Goal: Obtain resource: Download file/media

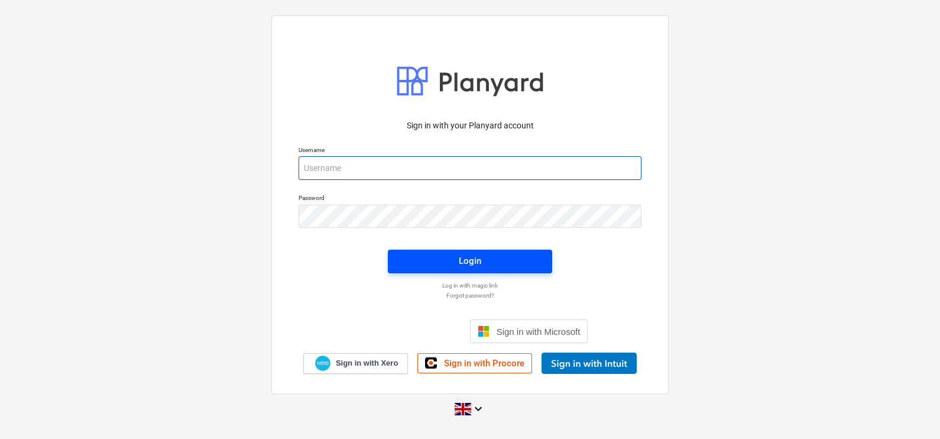
type input "[EMAIL_ADDRESS][DOMAIN_NAME]"
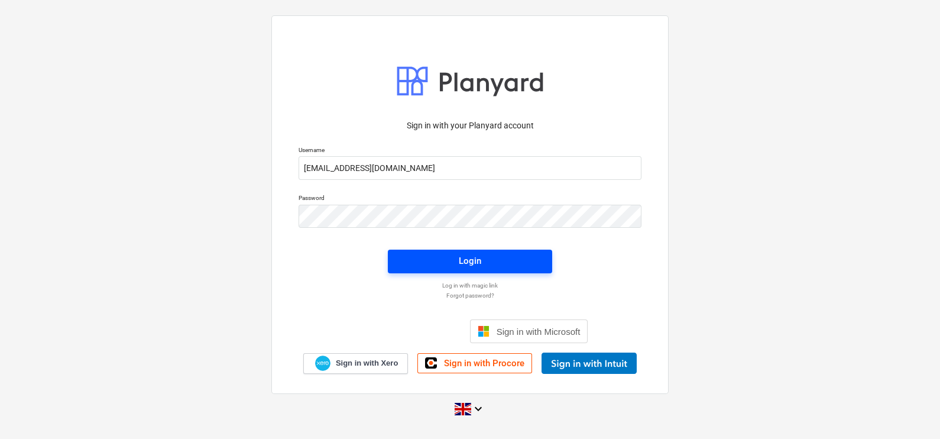
click at [533, 266] on span "Login" at bounding box center [470, 260] width 136 height 15
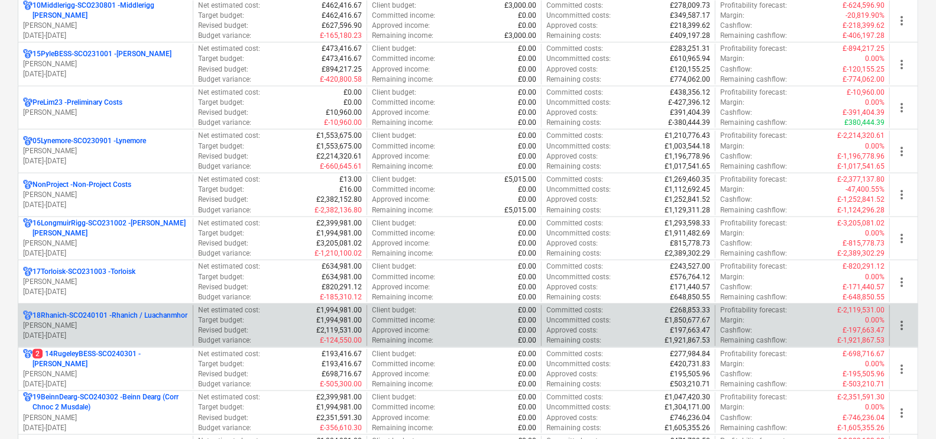
scroll to position [739, 0]
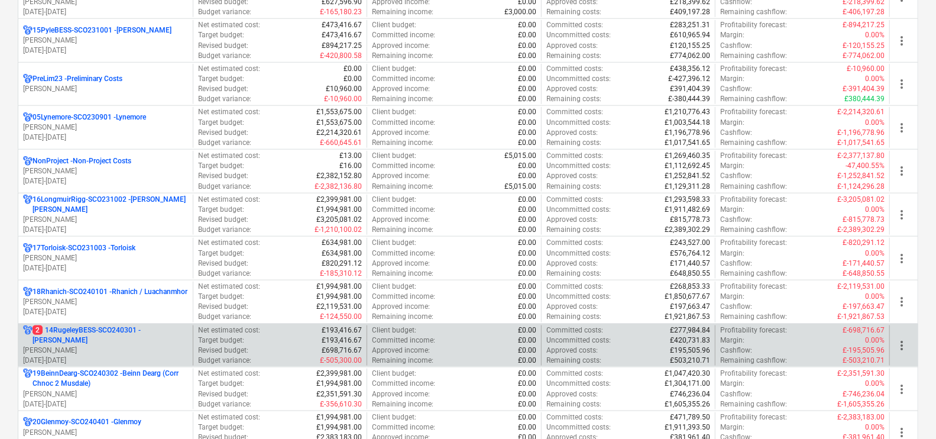
click at [133, 335] on p "2 14RugeleyBESS-SCO240301 - [PERSON_NAME]" at bounding box center [111, 335] width 156 height 20
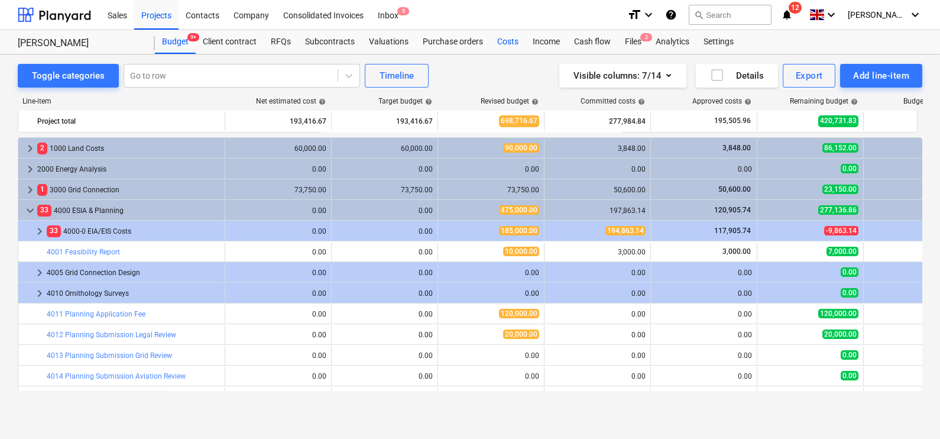
click at [504, 41] on div "Costs" at bounding box center [507, 42] width 35 height 24
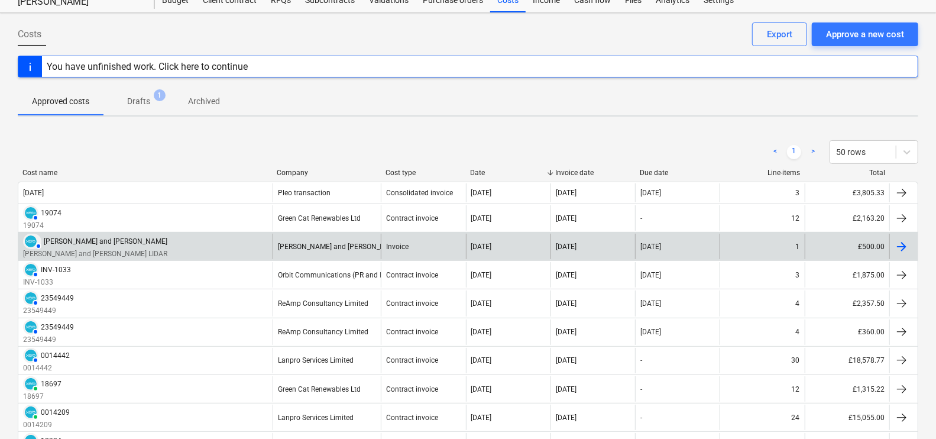
scroll to position [73, 0]
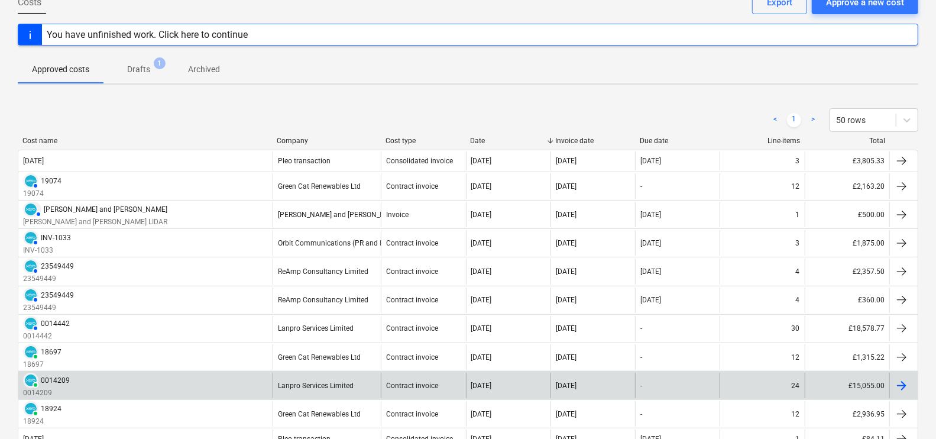
click at [156, 380] on div "PAID 0014209 0014209" at bounding box center [145, 385] width 254 height 25
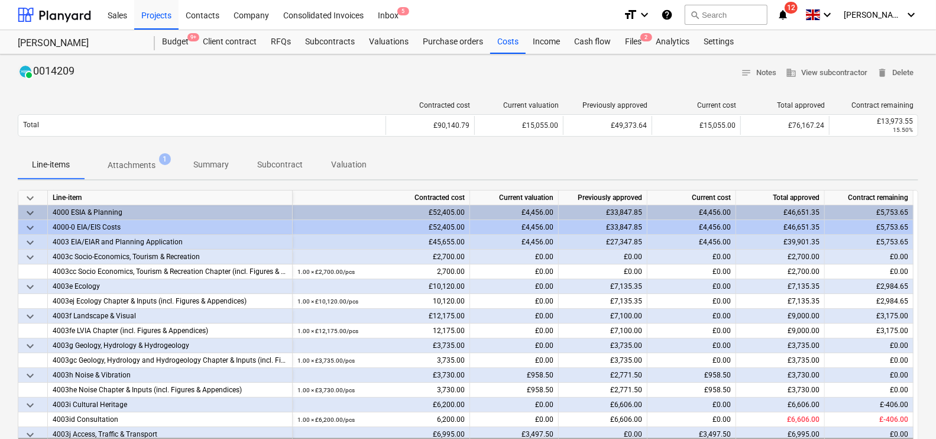
click at [122, 161] on p "Attachments" at bounding box center [132, 165] width 48 height 12
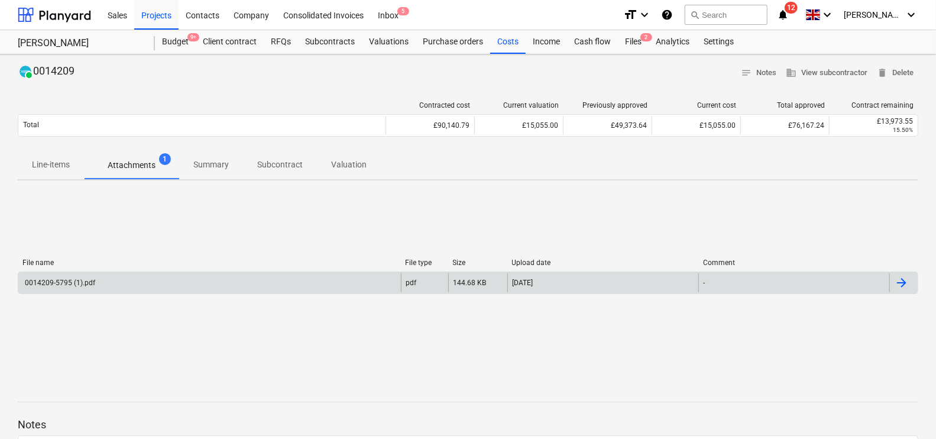
click at [82, 280] on div "0014209-5795 (1).pdf" at bounding box center [59, 283] width 72 height 8
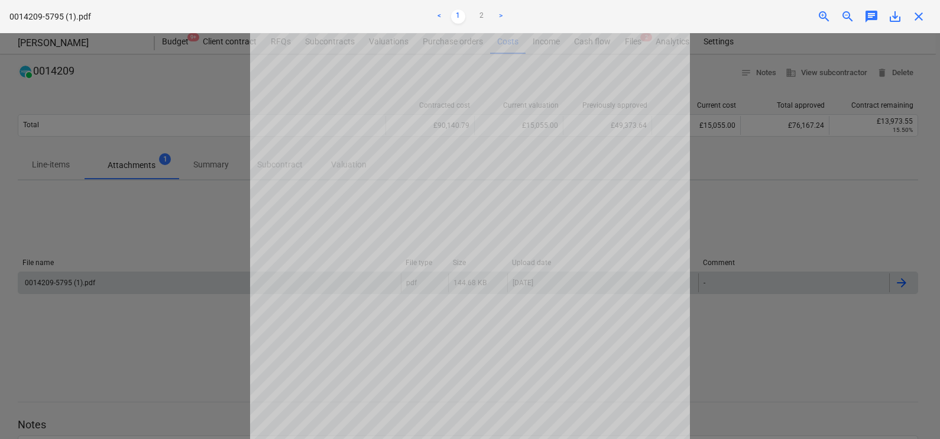
click at [106, 209] on div at bounding box center [470, 236] width 940 height 406
click at [927, 14] on div "close" at bounding box center [919, 16] width 24 height 14
click at [914, 12] on span "close" at bounding box center [919, 16] width 14 height 14
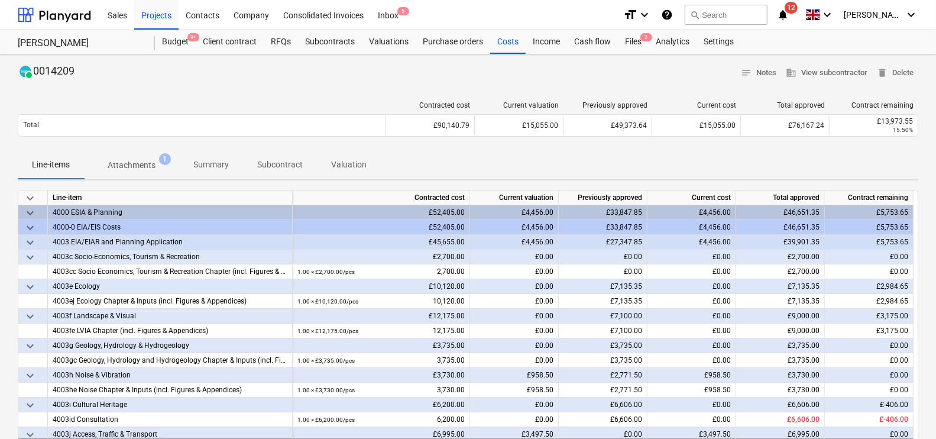
scroll to position [73, 0]
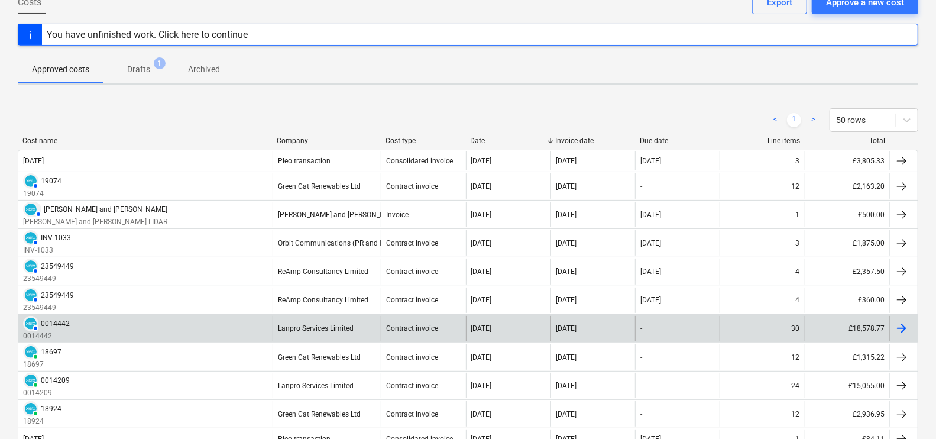
click at [280, 321] on div "Lanpro Services Limited" at bounding box center [327, 328] width 108 height 25
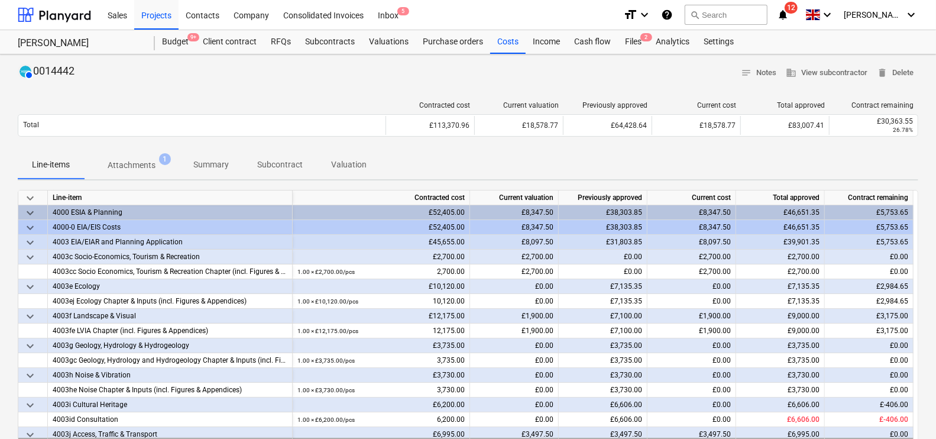
click at [131, 167] on p "Attachments" at bounding box center [132, 165] width 48 height 12
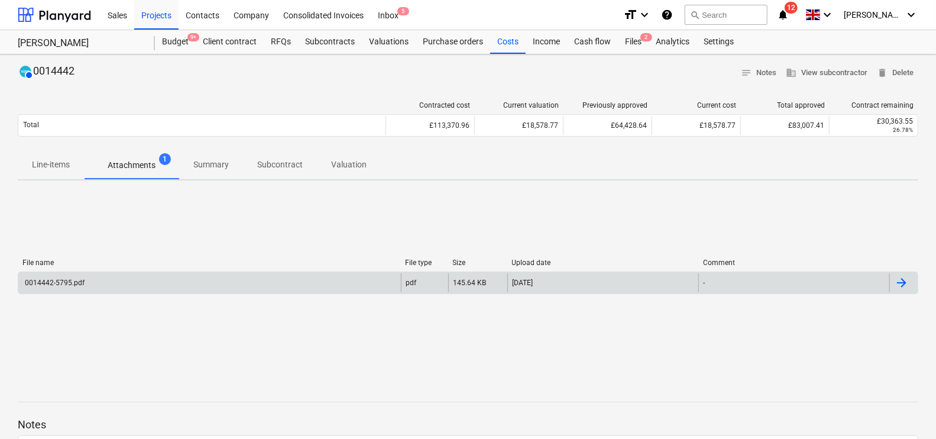
click at [228, 280] on div "0014442-5795.pdf" at bounding box center [209, 282] width 383 height 19
